Goal: Information Seeking & Learning: Learn about a topic

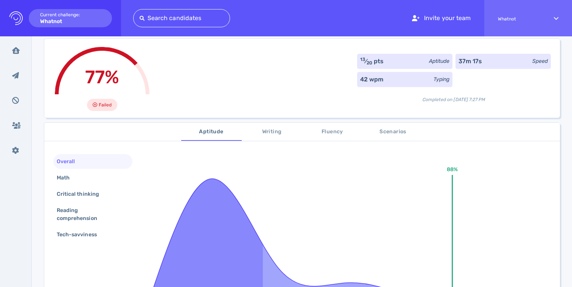
scroll to position [27, 0]
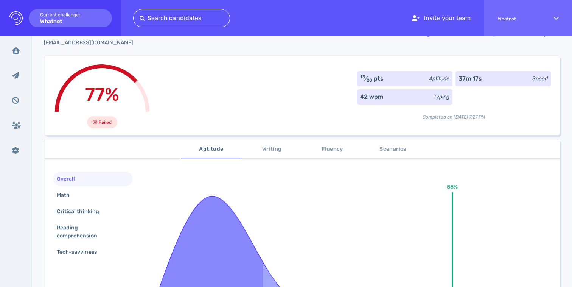
click at [273, 154] on button "Writing" at bounding box center [272, 149] width 60 height 18
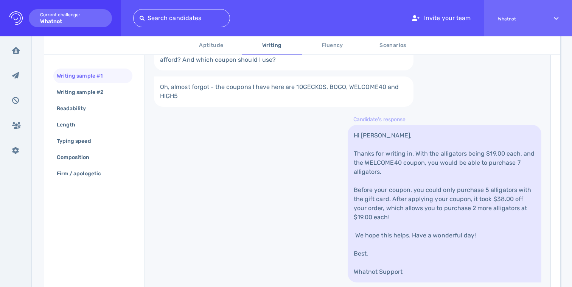
scroll to position [251, 0]
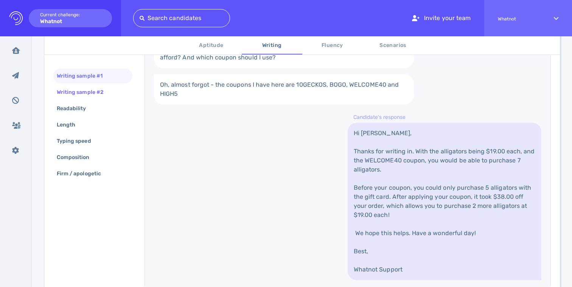
click at [80, 96] on div "Writing sample #2" at bounding box center [83, 92] width 57 height 11
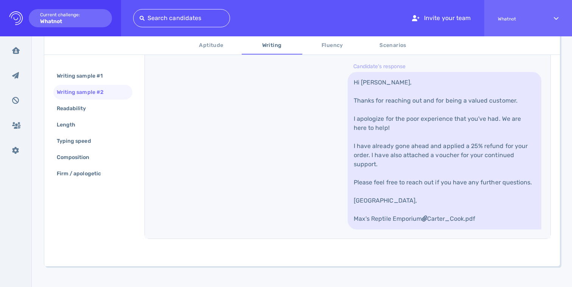
scroll to position [398, 0]
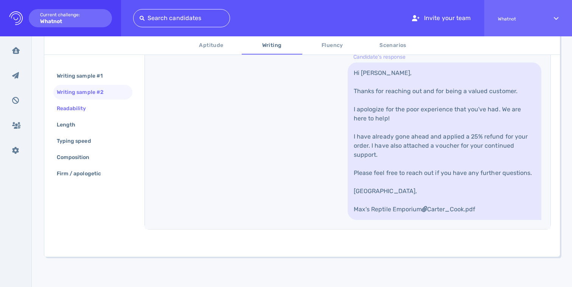
click at [93, 111] on div "Readability" at bounding box center [75, 108] width 40 height 11
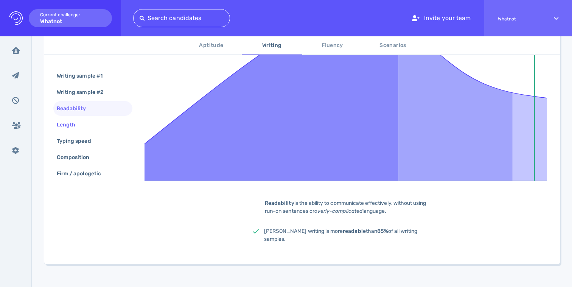
click at [87, 125] on div "Length" at bounding box center [92, 124] width 79 height 15
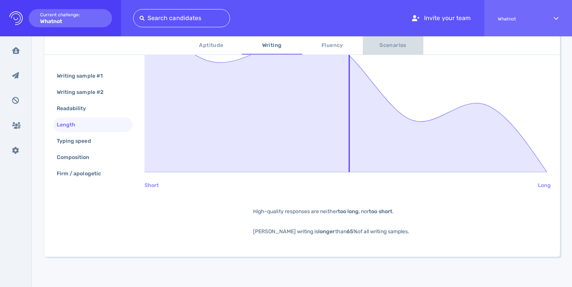
click at [382, 53] on button "Scenarios" at bounding box center [393, 45] width 60 height 18
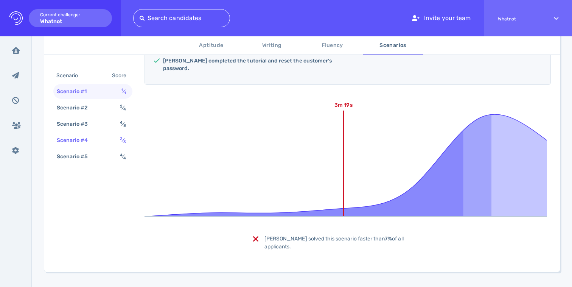
click at [85, 139] on div "Scenario #4" at bounding box center [76, 140] width 42 height 11
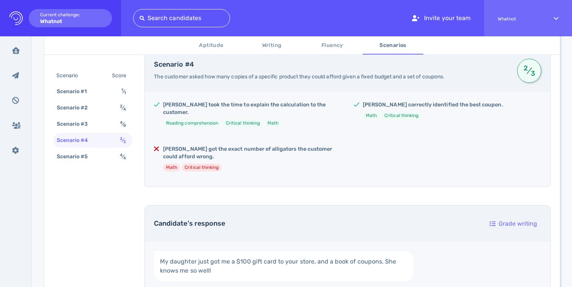
scroll to position [142, 0]
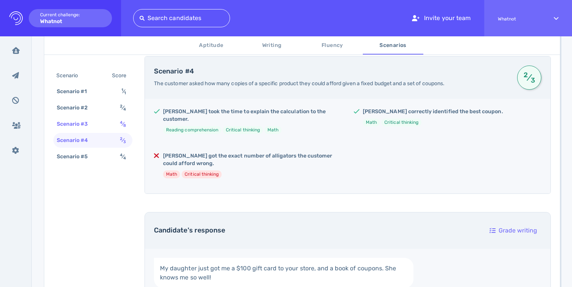
click at [77, 124] on div "Scenario #3" at bounding box center [76, 123] width 42 height 11
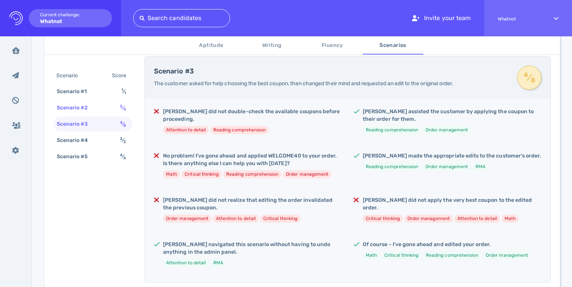
click at [84, 107] on div "Scenario #2" at bounding box center [76, 107] width 42 height 11
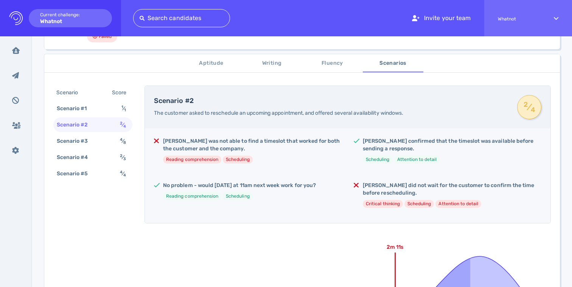
scroll to position [107, 0]
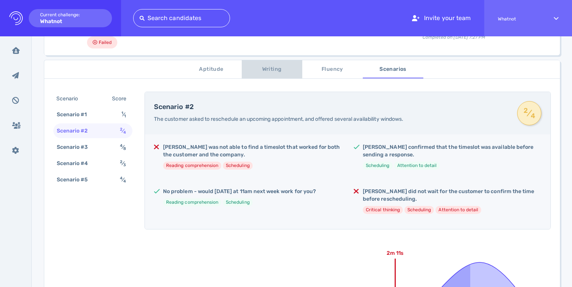
click at [273, 65] on span "Writing" at bounding box center [271, 69] width 51 height 9
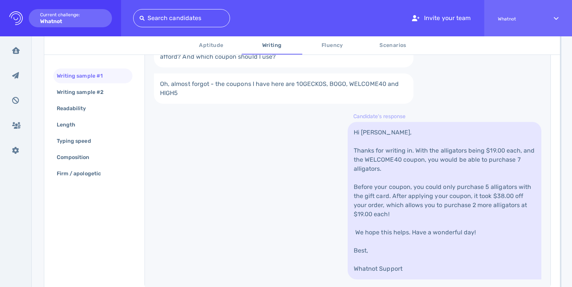
scroll to position [256, 0]
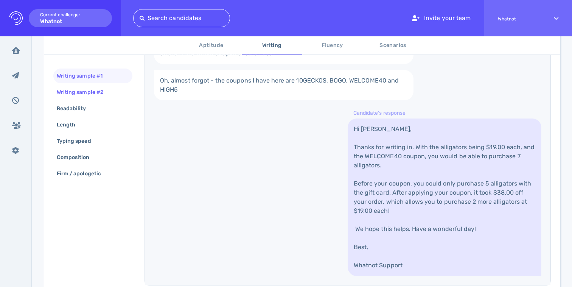
click at [71, 94] on div "Writing sample #2" at bounding box center [83, 92] width 57 height 11
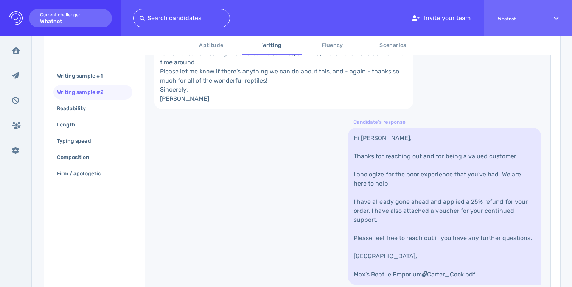
scroll to position [377, 0]
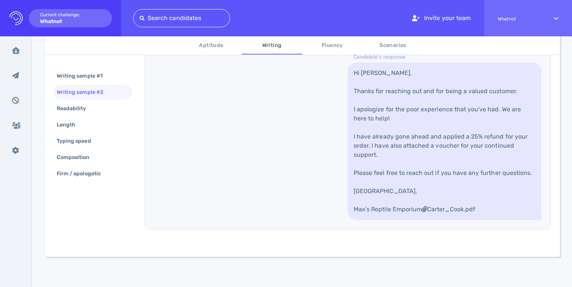
click at [328, 42] on span "Fluency" at bounding box center [332, 45] width 51 height 9
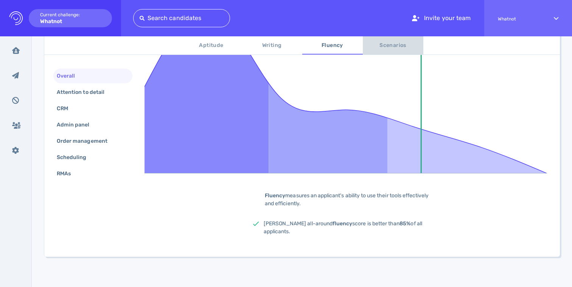
click at [384, 42] on span "Scenarios" at bounding box center [392, 45] width 51 height 9
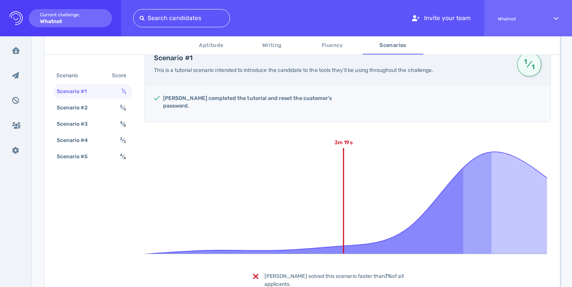
scroll to position [106, 0]
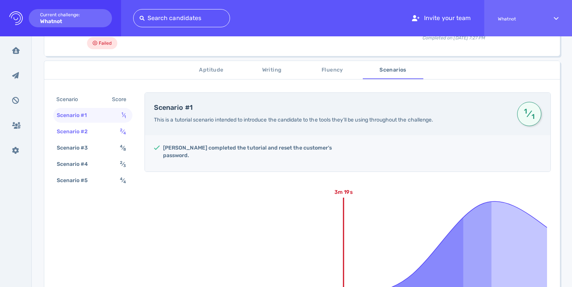
click at [73, 132] on div "Scenario #2" at bounding box center [76, 131] width 42 height 11
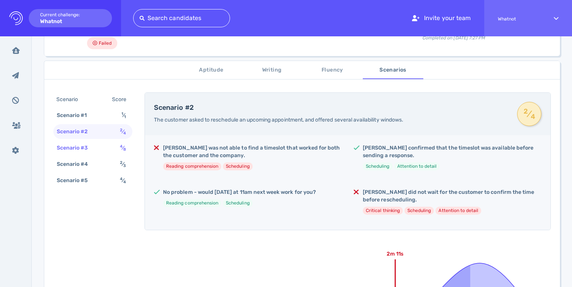
click at [76, 148] on div "Scenario #3" at bounding box center [76, 147] width 42 height 11
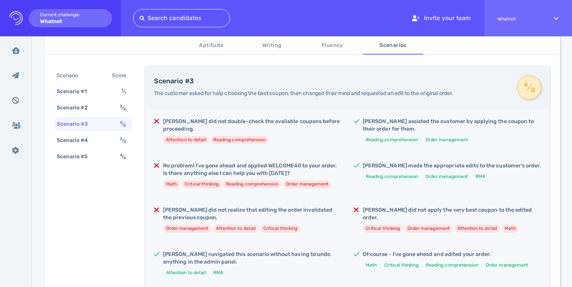
scroll to position [151, 0]
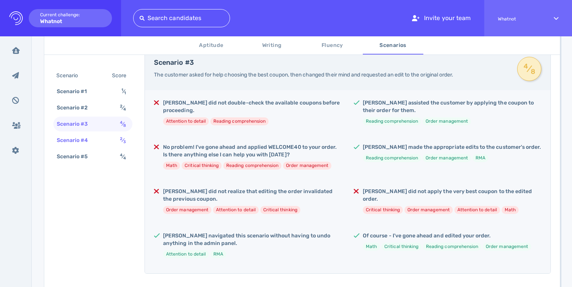
click at [84, 144] on div "Scenario #4" at bounding box center [76, 140] width 42 height 11
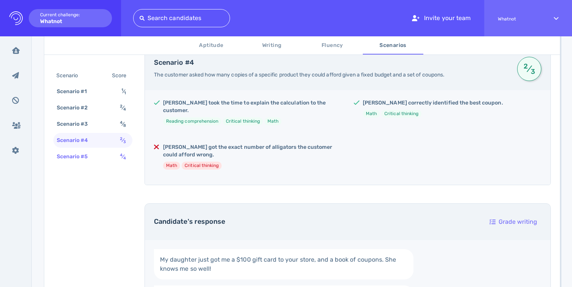
click at [84, 156] on div "Scenario #5" at bounding box center [76, 156] width 42 height 11
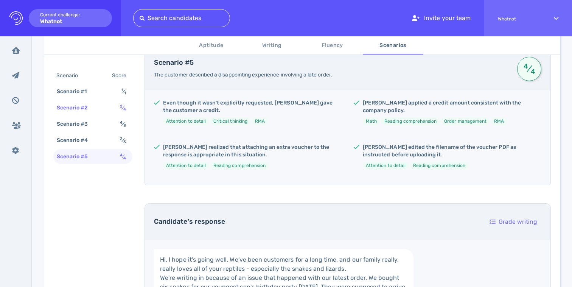
click at [88, 109] on div "Scenario #2" at bounding box center [76, 107] width 42 height 11
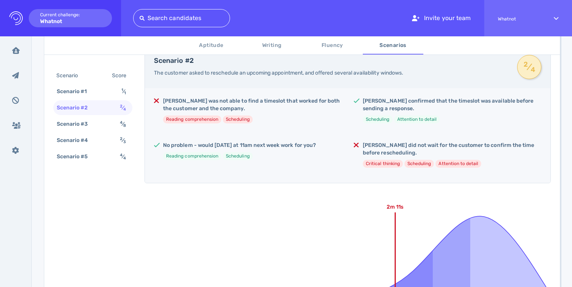
scroll to position [259, 0]
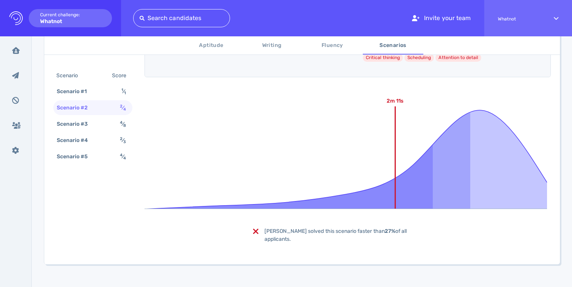
click at [337, 46] on span "Fluency" at bounding box center [332, 45] width 51 height 9
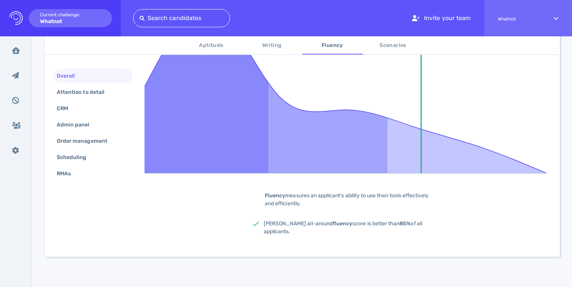
scroll to position [110, 0]
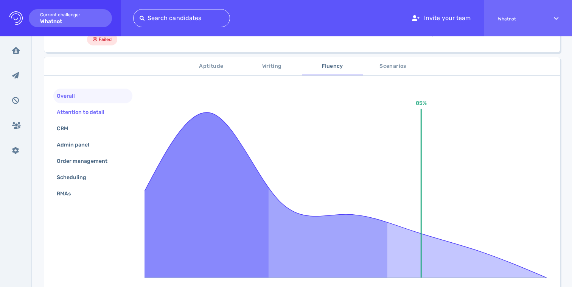
click at [88, 115] on div "Attention to detail" at bounding box center [84, 112] width 58 height 11
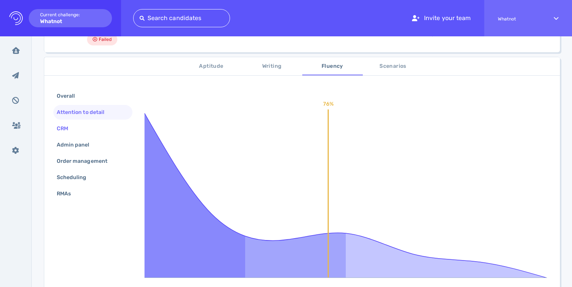
click at [74, 129] on div "CRM" at bounding box center [66, 128] width 22 height 11
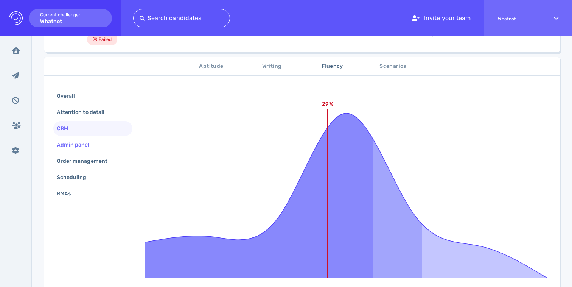
click at [74, 138] on div "Admin panel" at bounding box center [92, 144] width 79 height 15
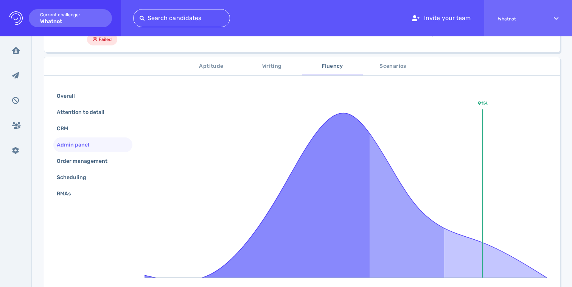
click at [82, 153] on div "Overall Attention to detail CRM Admin panel Order management Scheduling RMAs" at bounding box center [92, 145] width 79 height 114
click at [86, 166] on div "Order management" at bounding box center [85, 160] width 61 height 11
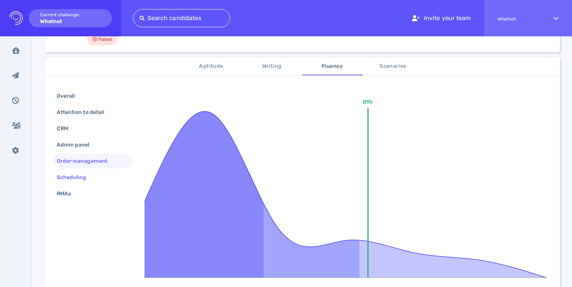
click at [83, 174] on div "Scheduling" at bounding box center [75, 177] width 40 height 11
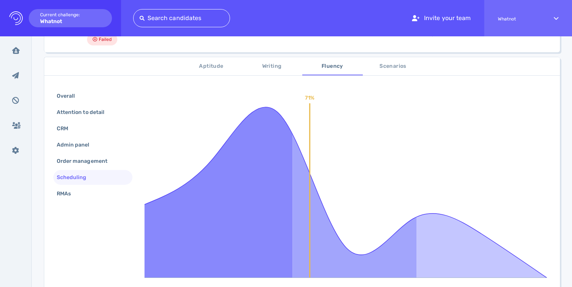
click at [276, 62] on span "Writing" at bounding box center [271, 66] width 51 height 9
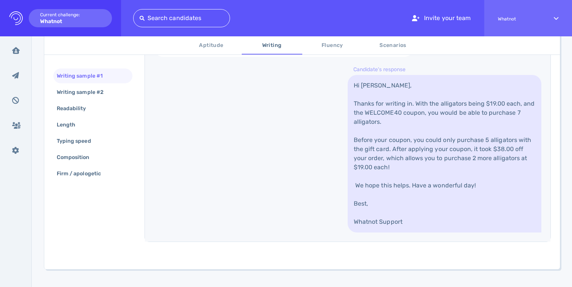
scroll to position [311, 0]
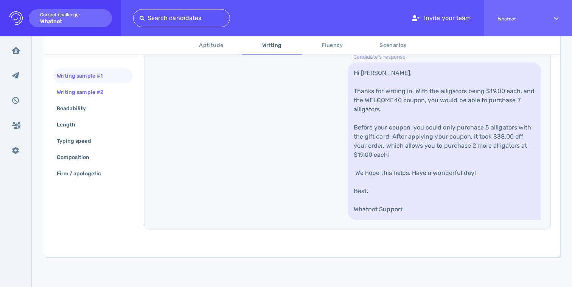
click at [87, 92] on div "Writing sample #2" at bounding box center [83, 92] width 57 height 11
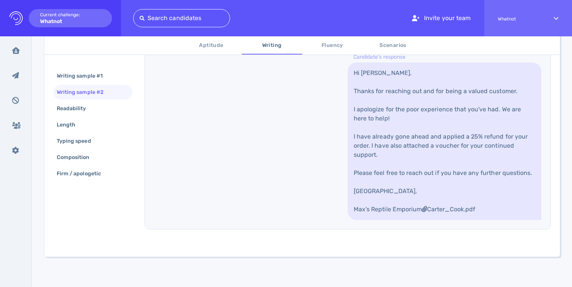
scroll to position [391, 0]
click at [218, 48] on span "Aptitude" at bounding box center [211, 45] width 51 height 9
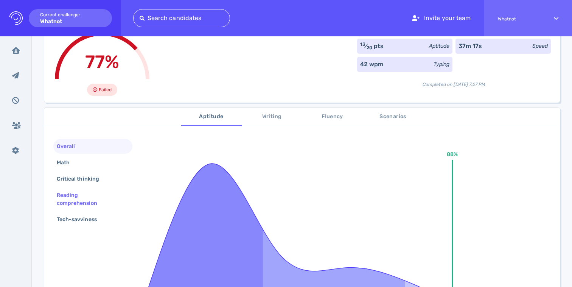
scroll to position [62, 0]
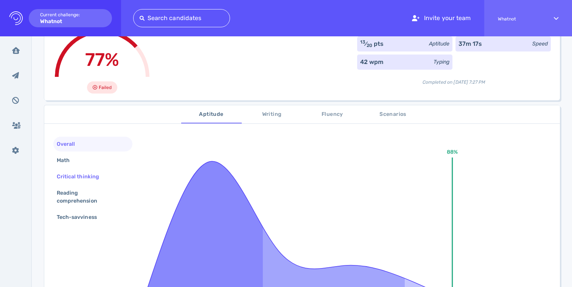
click at [83, 169] on div "Critical thinking" at bounding box center [92, 176] width 79 height 15
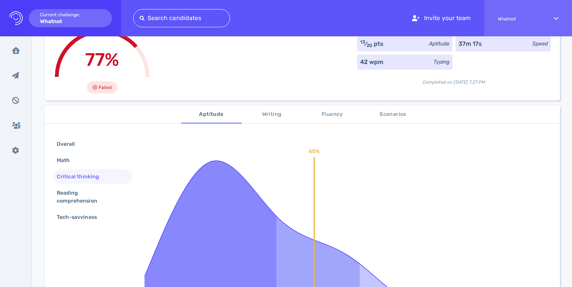
click at [82, 182] on div "Critical thinking" at bounding box center [92, 176] width 79 height 15
click at [80, 195] on div "Reading comprehension" at bounding box center [89, 196] width 69 height 19
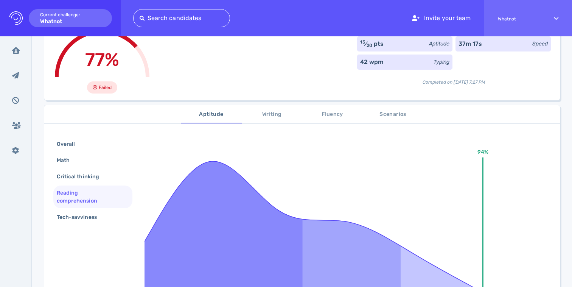
click at [84, 207] on div "Reading comprehension" at bounding box center [92, 196] width 79 height 23
click at [85, 218] on div "Tech-savviness" at bounding box center [80, 216] width 51 height 11
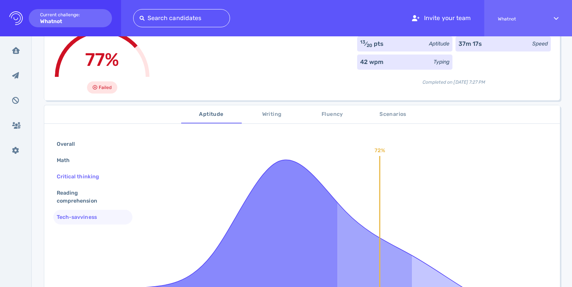
click at [89, 175] on div "Critical thinking" at bounding box center [81, 176] width 53 height 11
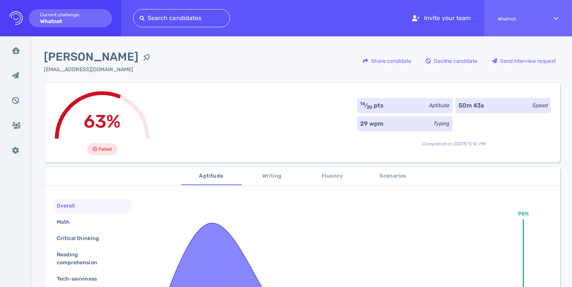
click at [253, 174] on span "Writing" at bounding box center [271, 175] width 51 height 9
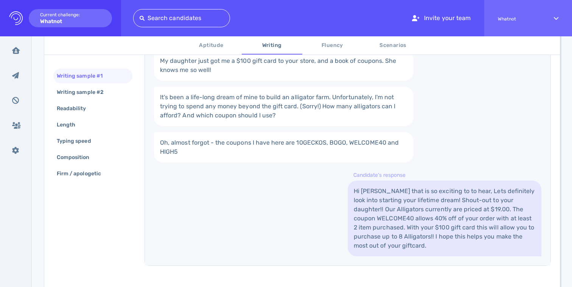
scroll to position [217, 0]
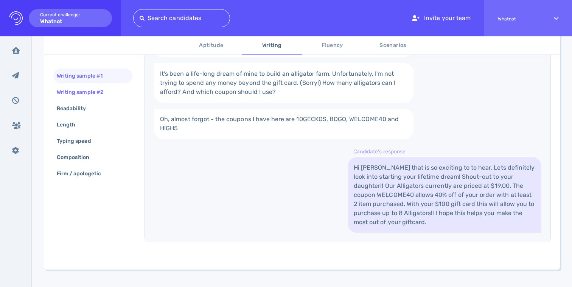
click at [76, 96] on div "Writing sample #2" at bounding box center [83, 92] width 57 height 11
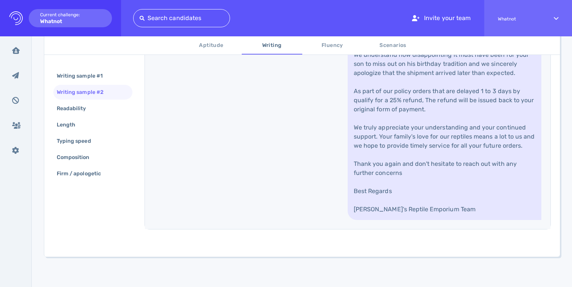
scroll to position [465, 0]
